Goal: Navigation & Orientation: Find specific page/section

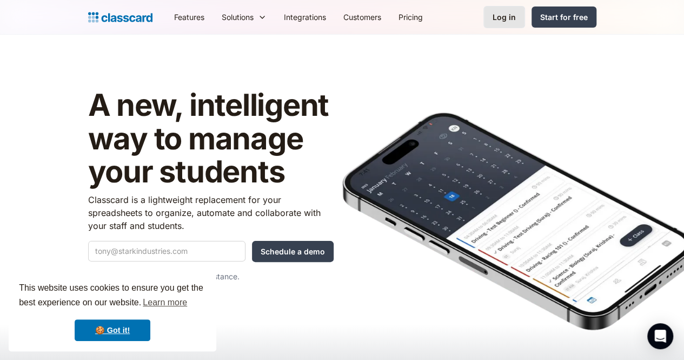
click at [516, 15] on div "Log in" at bounding box center [504, 16] width 23 height 11
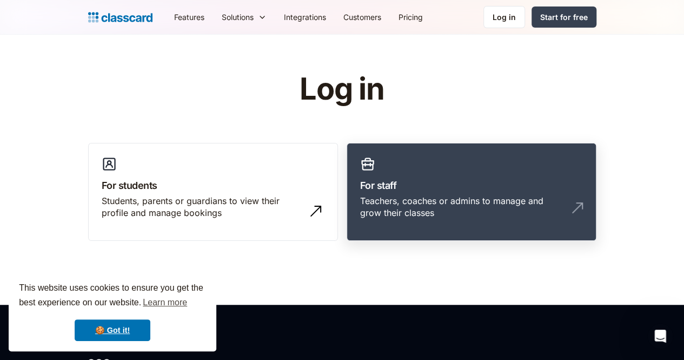
click at [465, 178] on h3 "For staff" at bounding box center [471, 185] width 223 height 15
